Goal: Find specific page/section: Locate a particular part of the current website

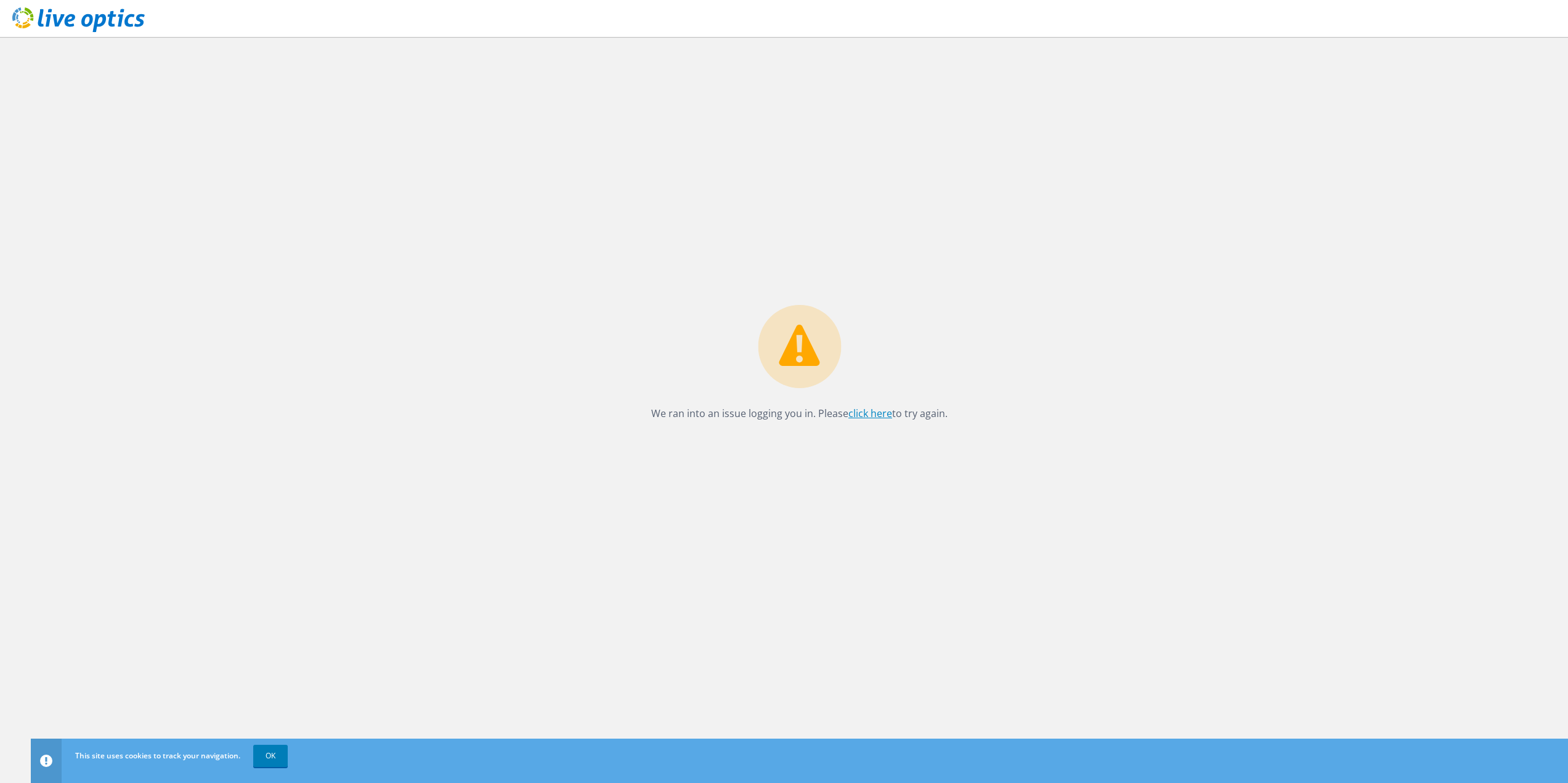
click at [882, 415] on link "click here" at bounding box center [870, 413] width 44 height 14
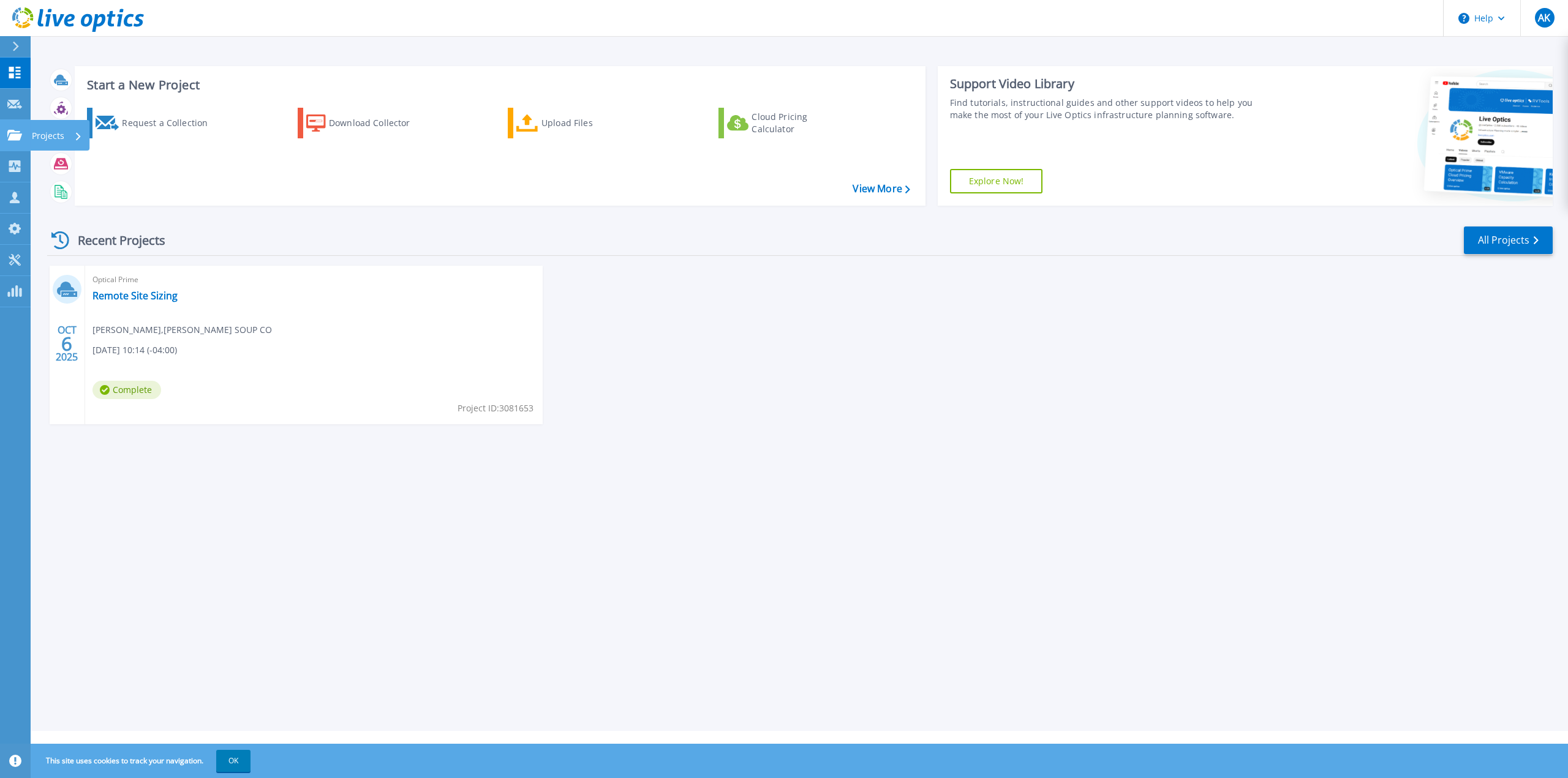
click at [66, 133] on div "Projects" at bounding box center [57, 136] width 50 height 31
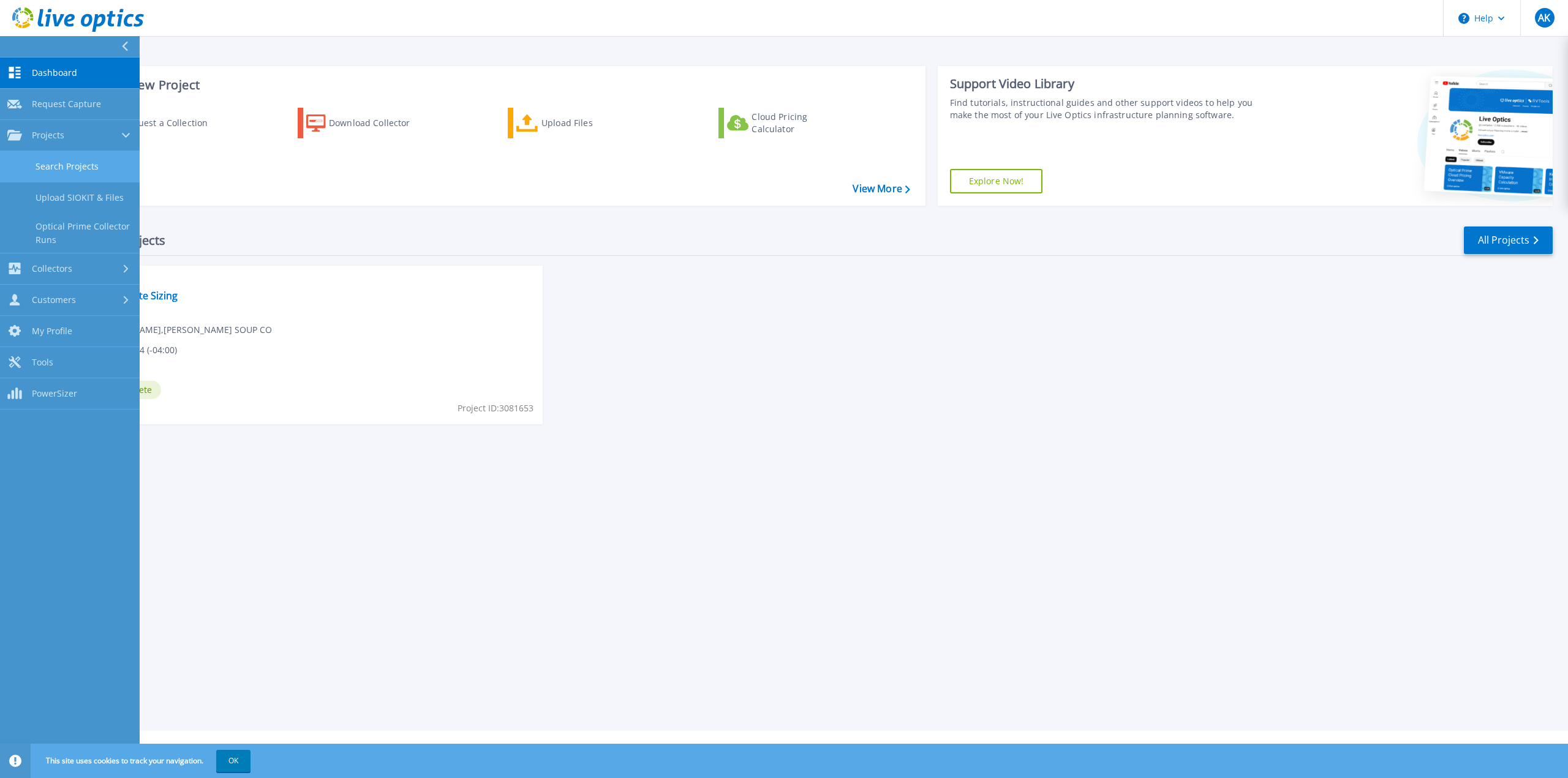
click at [66, 167] on link "Search Projects" at bounding box center [69, 167] width 140 height 31
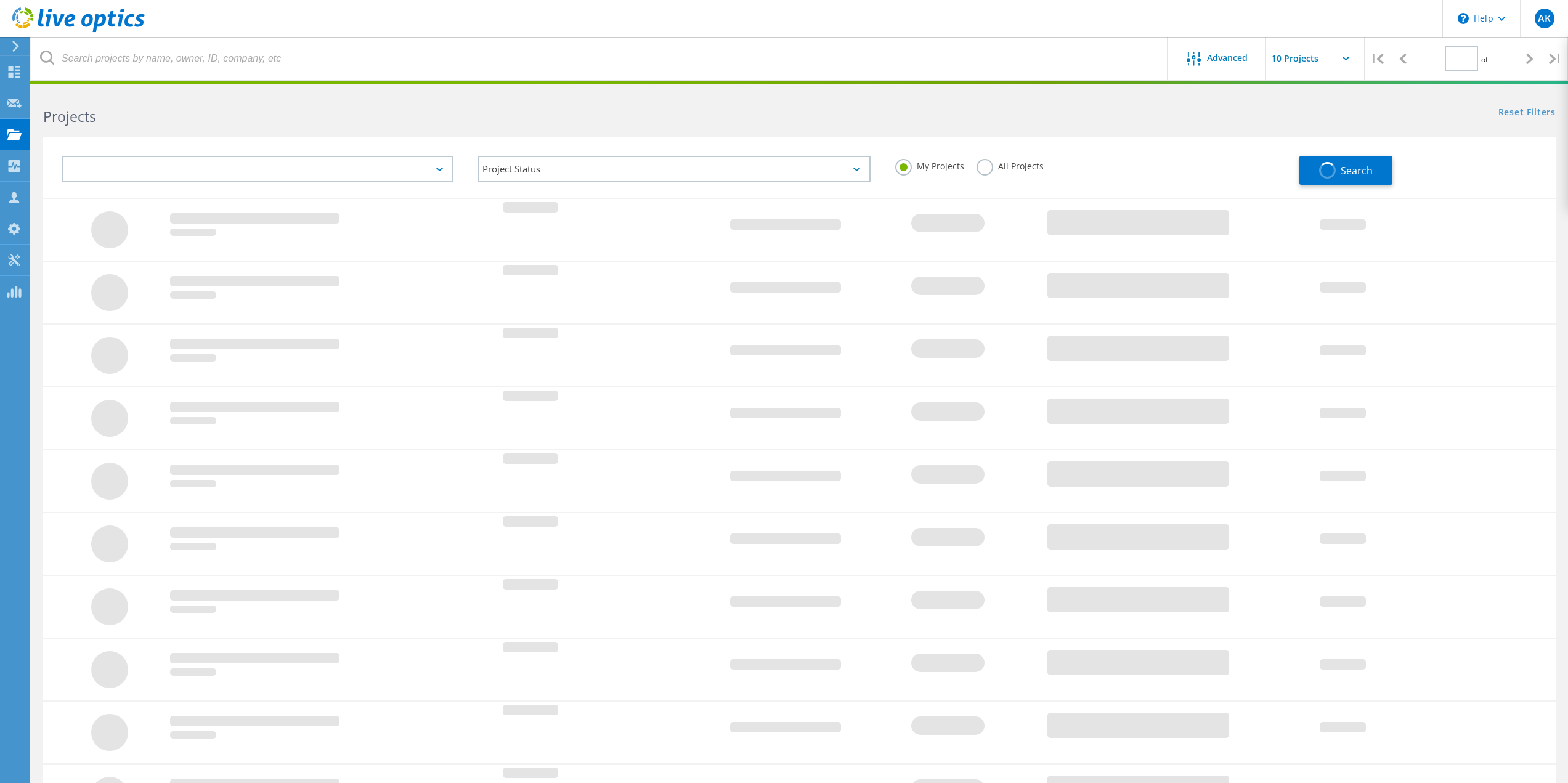
type input "1"
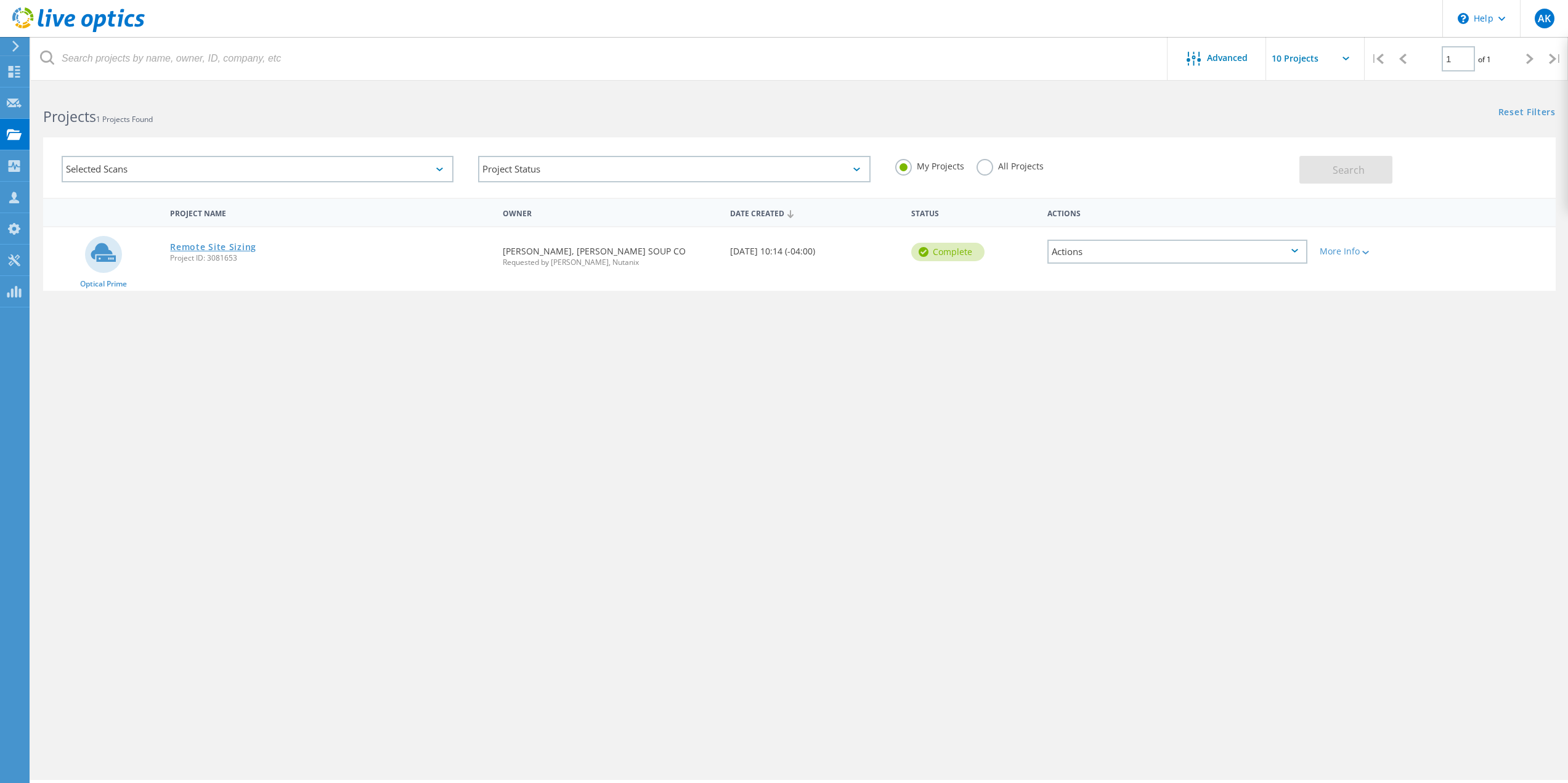
click at [226, 248] on link "Remote Site Sizing" at bounding box center [213, 247] width 86 height 9
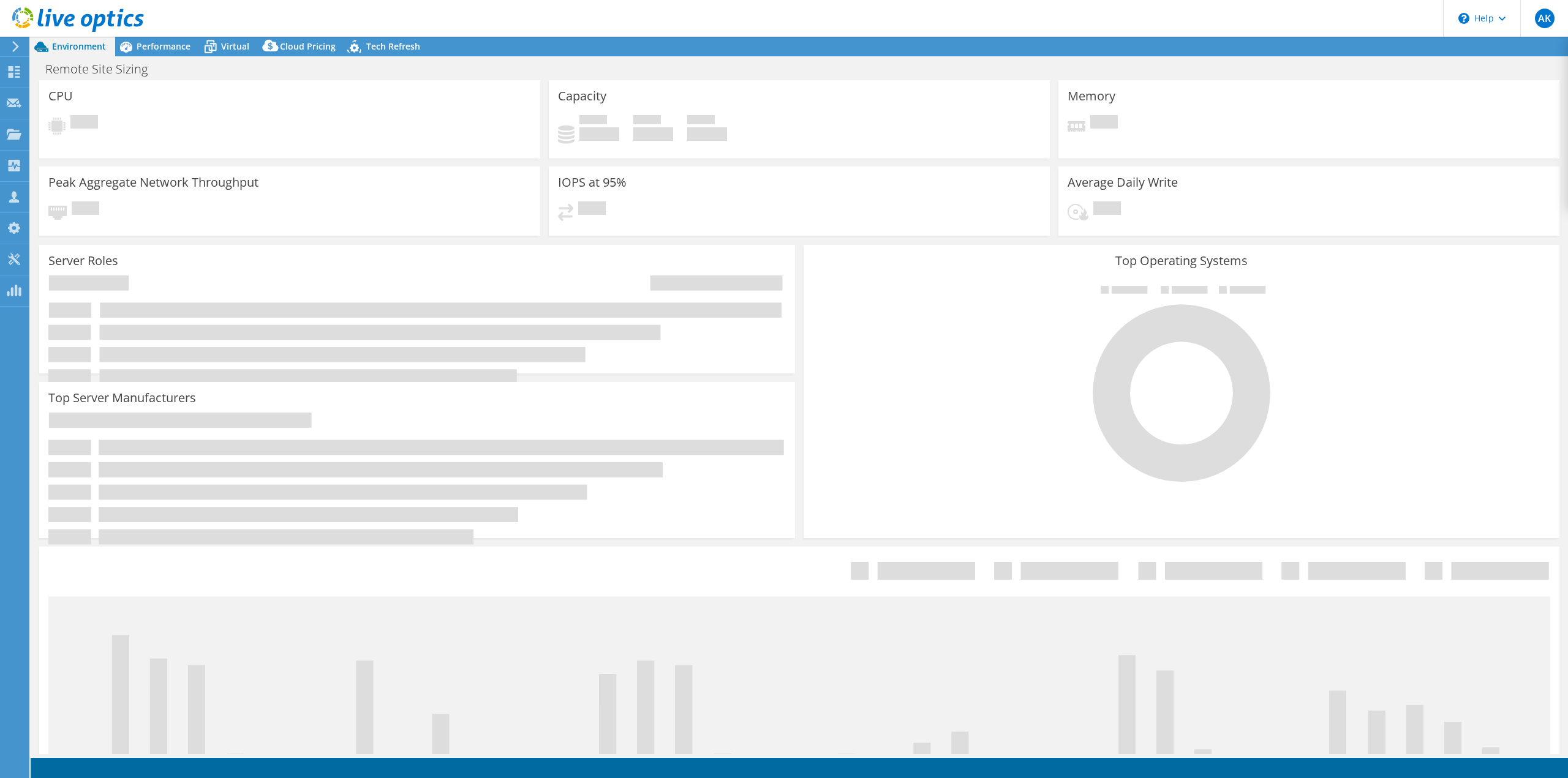
select select "USD"
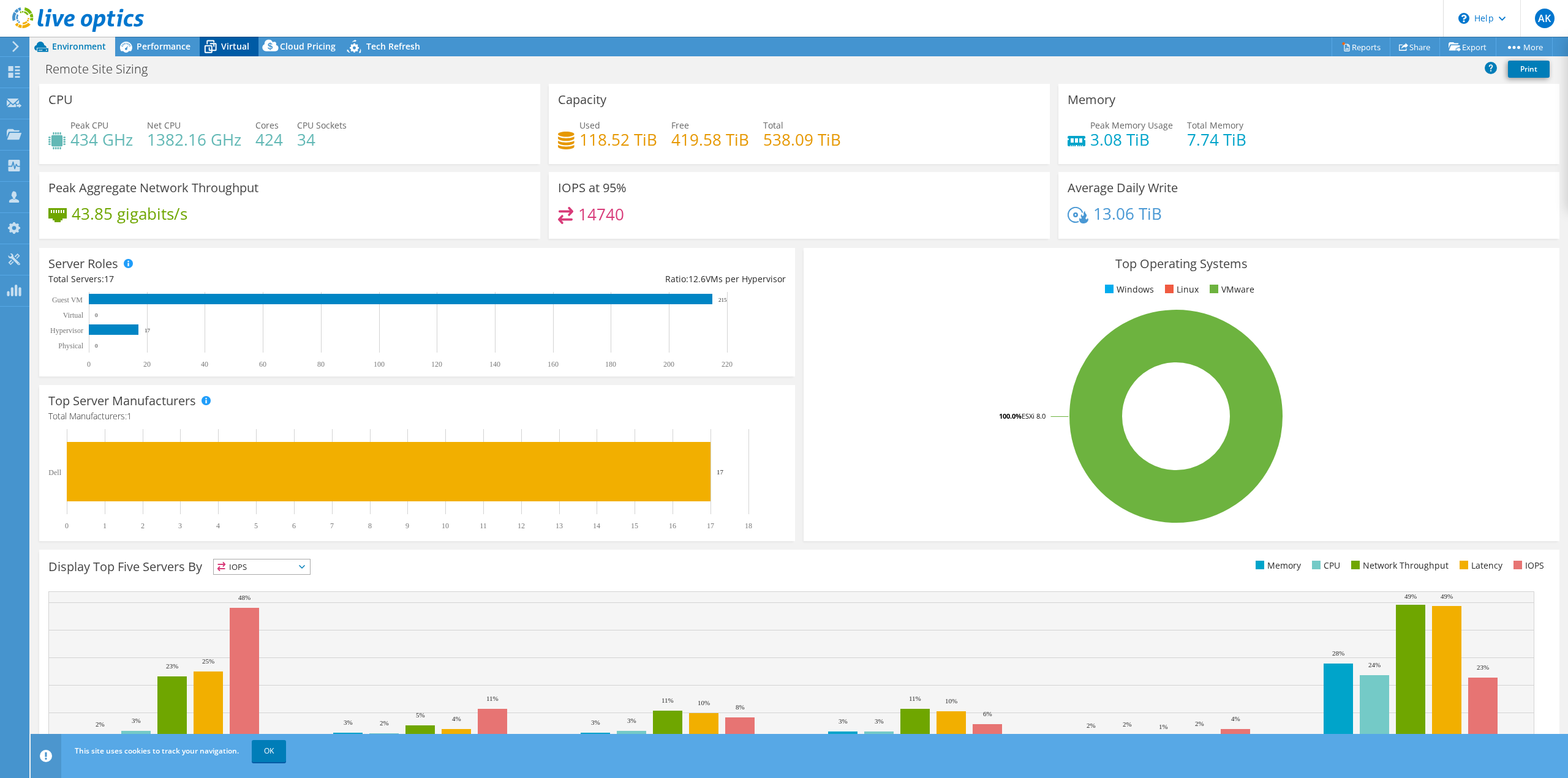
click at [232, 42] on span "Virtual" at bounding box center [235, 46] width 28 height 11
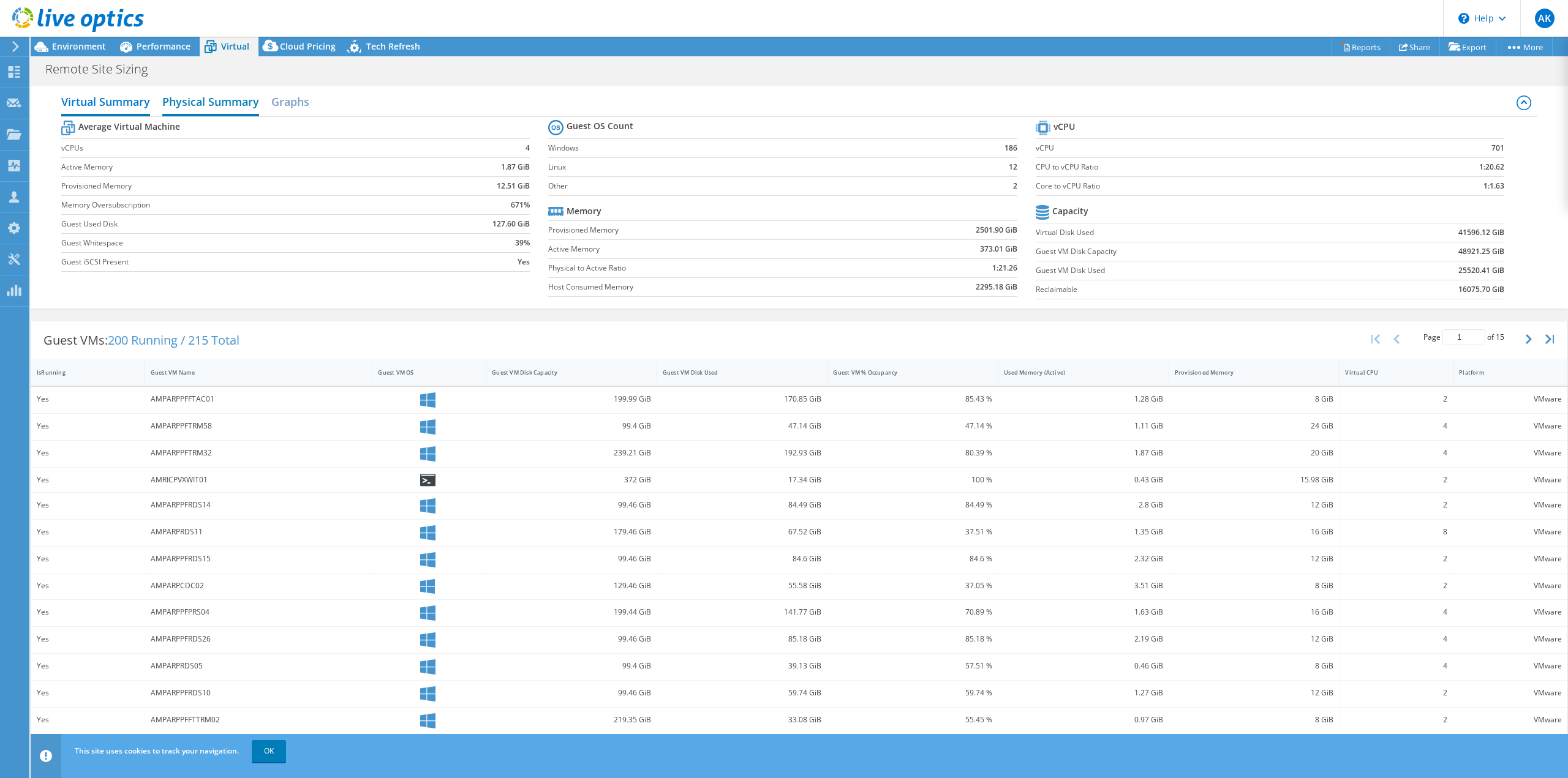
click at [243, 95] on h2 "Physical Summary" at bounding box center [210, 103] width 97 height 27
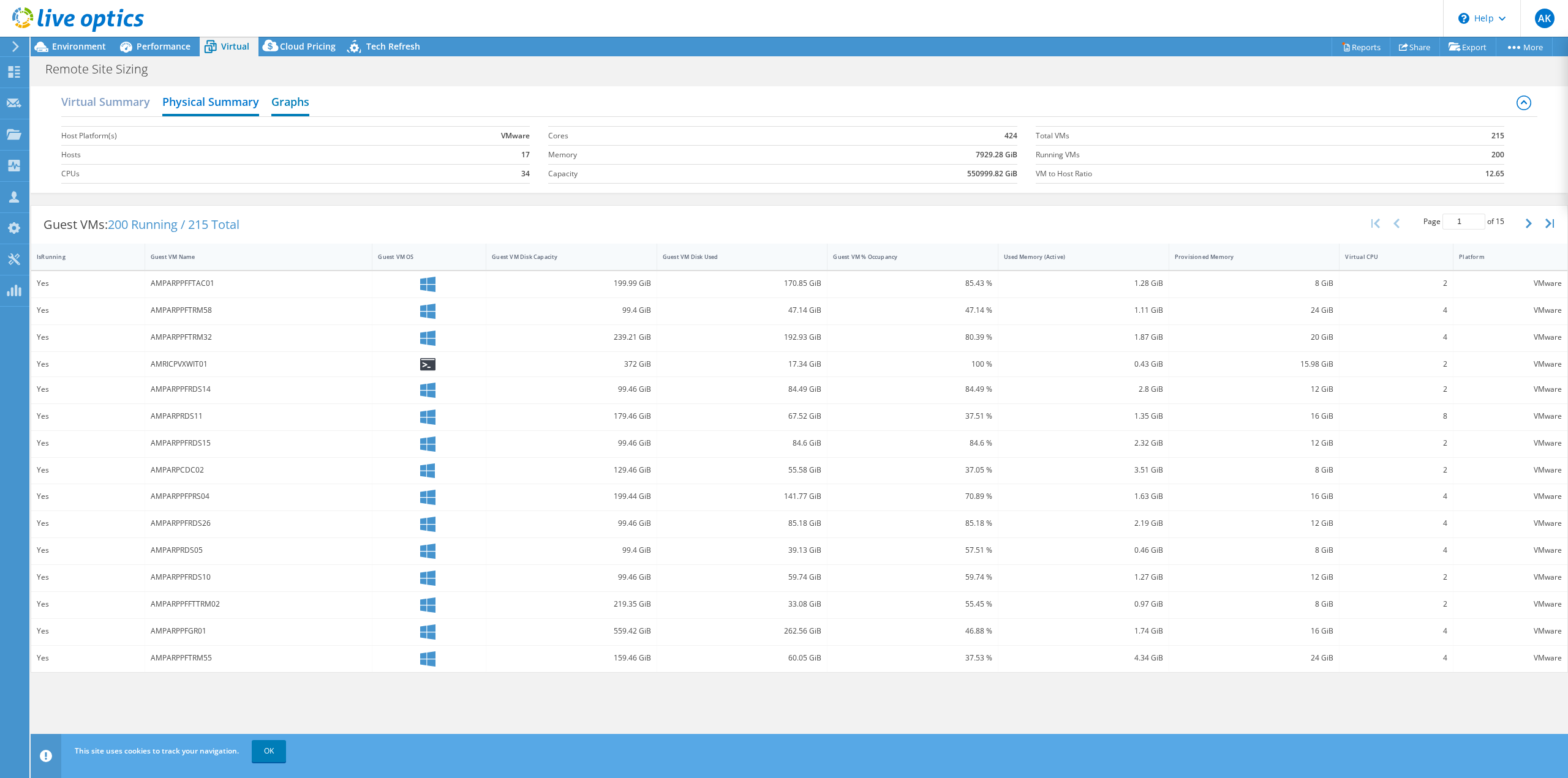
click at [282, 104] on h2 "Graphs" at bounding box center [290, 103] width 38 height 27
